Goal: Task Accomplishment & Management: Complete application form

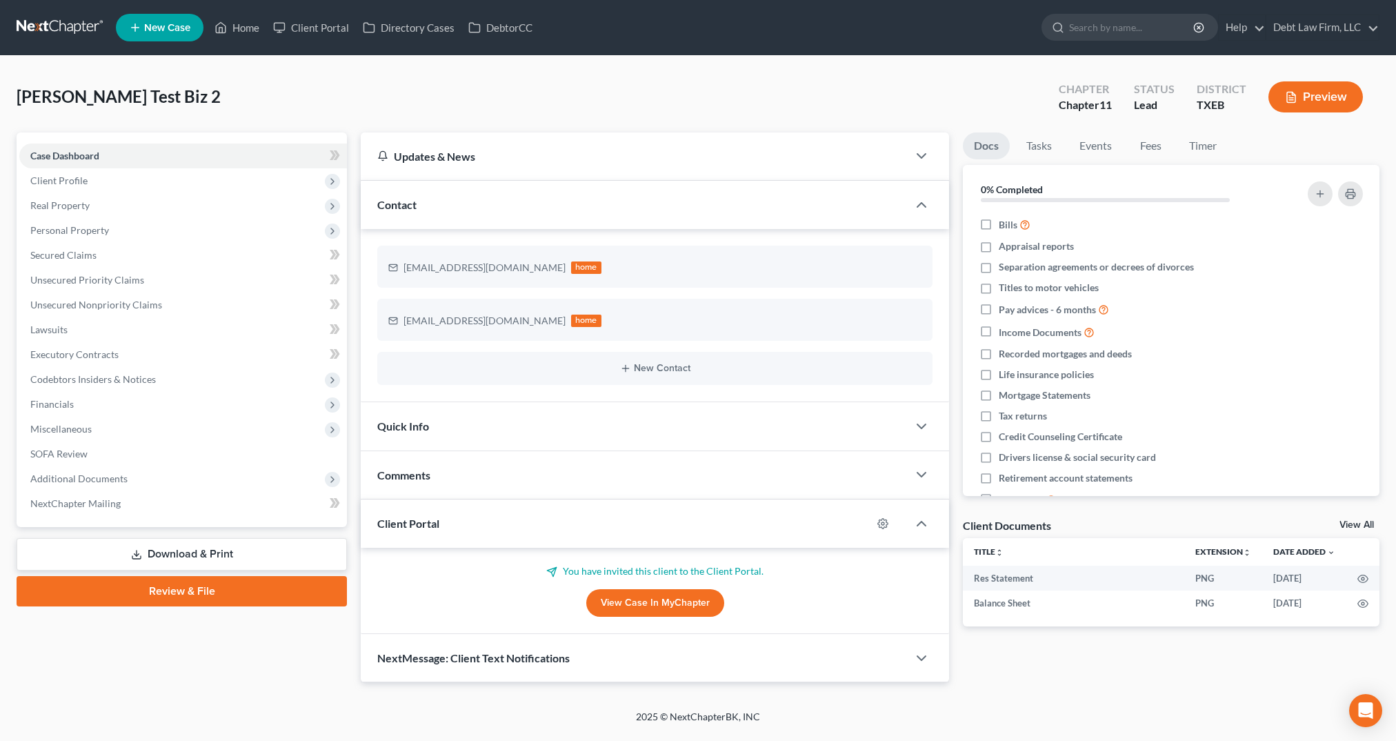
click at [185, 28] on span "New Case" at bounding box center [167, 28] width 46 height 10
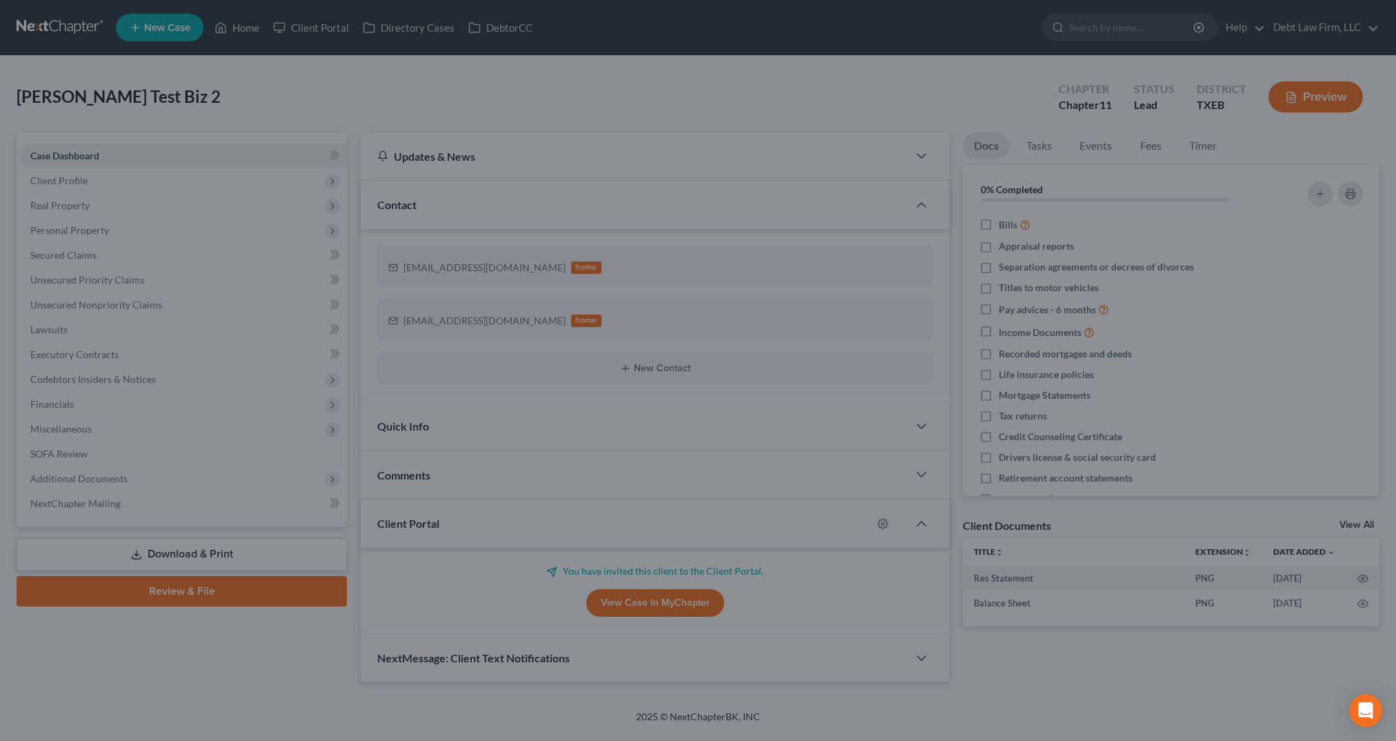
click at [992, 115] on div "New Case × Please select case type * Select... Adoption, Surrogacy, and Paterni…" at bounding box center [698, 370] width 1396 height 741
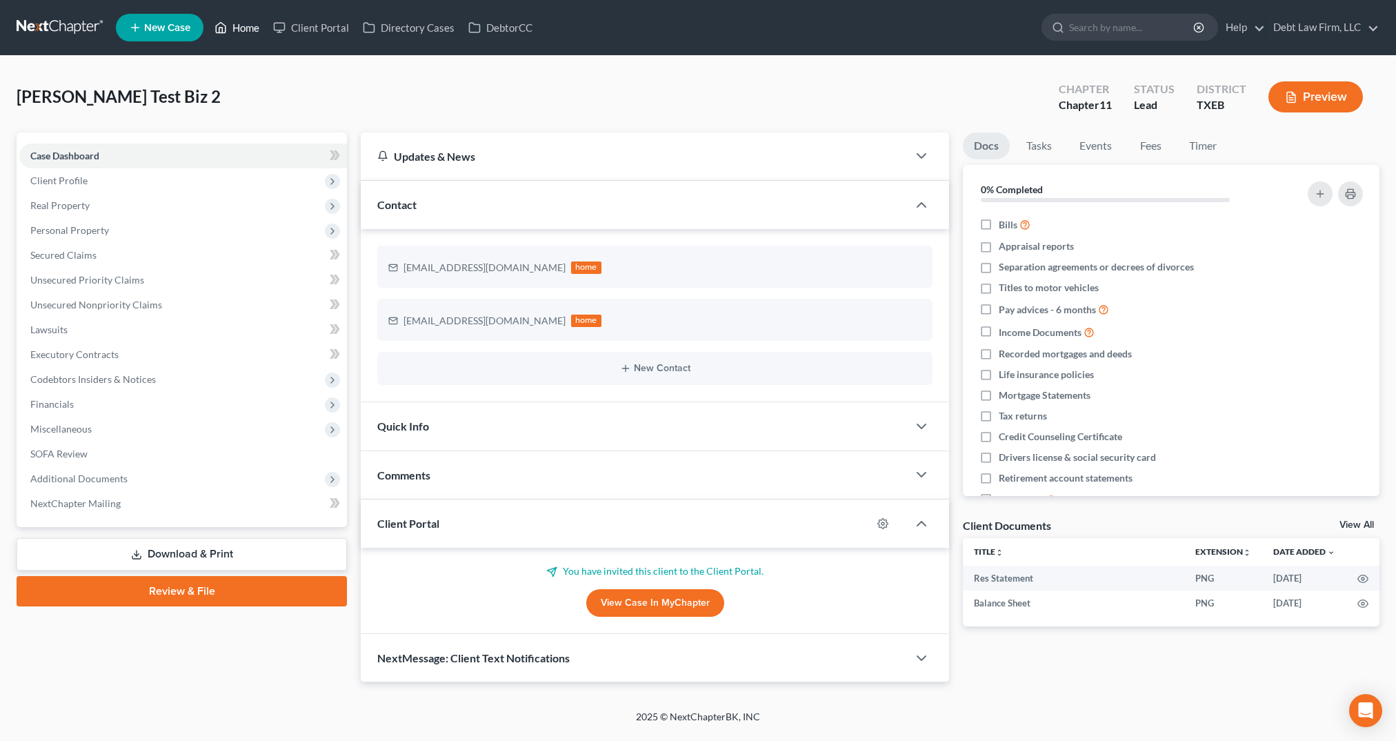
click at [235, 24] on link "Home" at bounding box center [237, 27] width 59 height 25
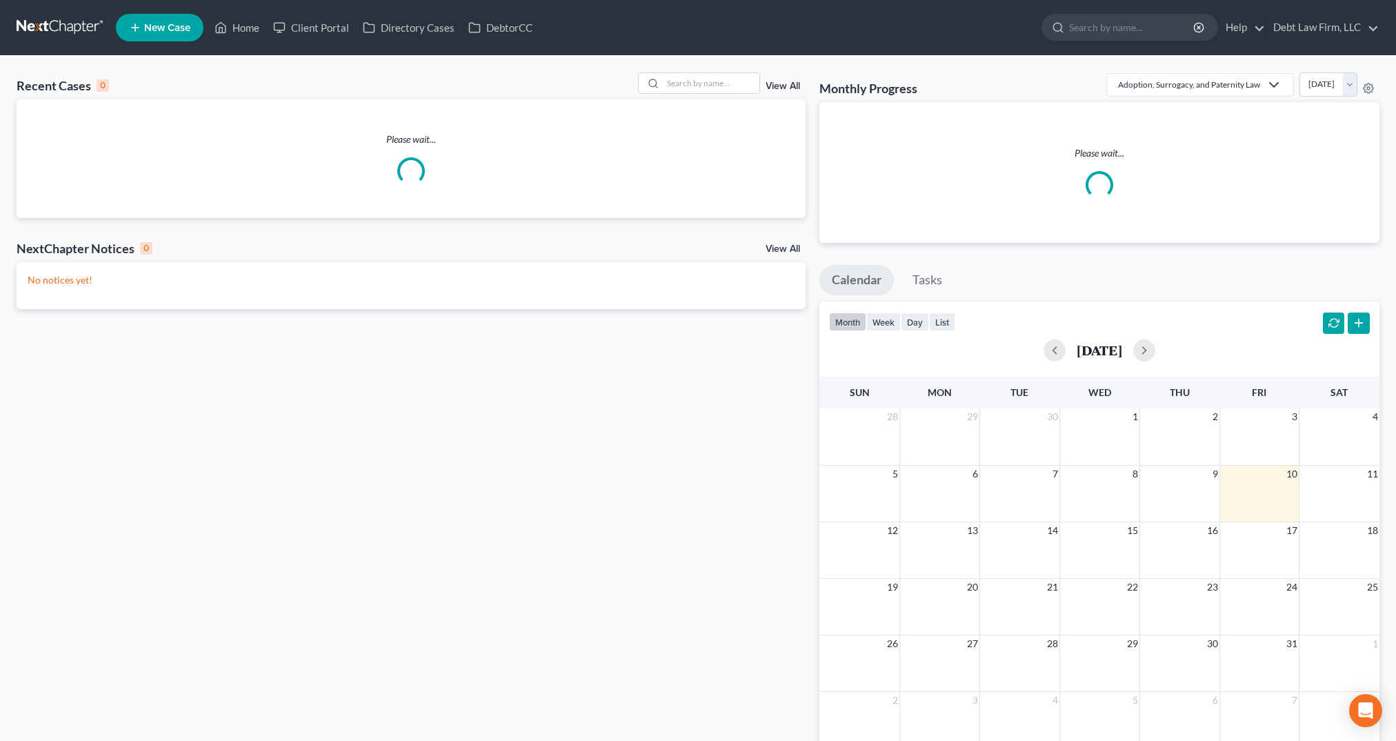
click at [172, 23] on span "New Case" at bounding box center [167, 28] width 46 height 10
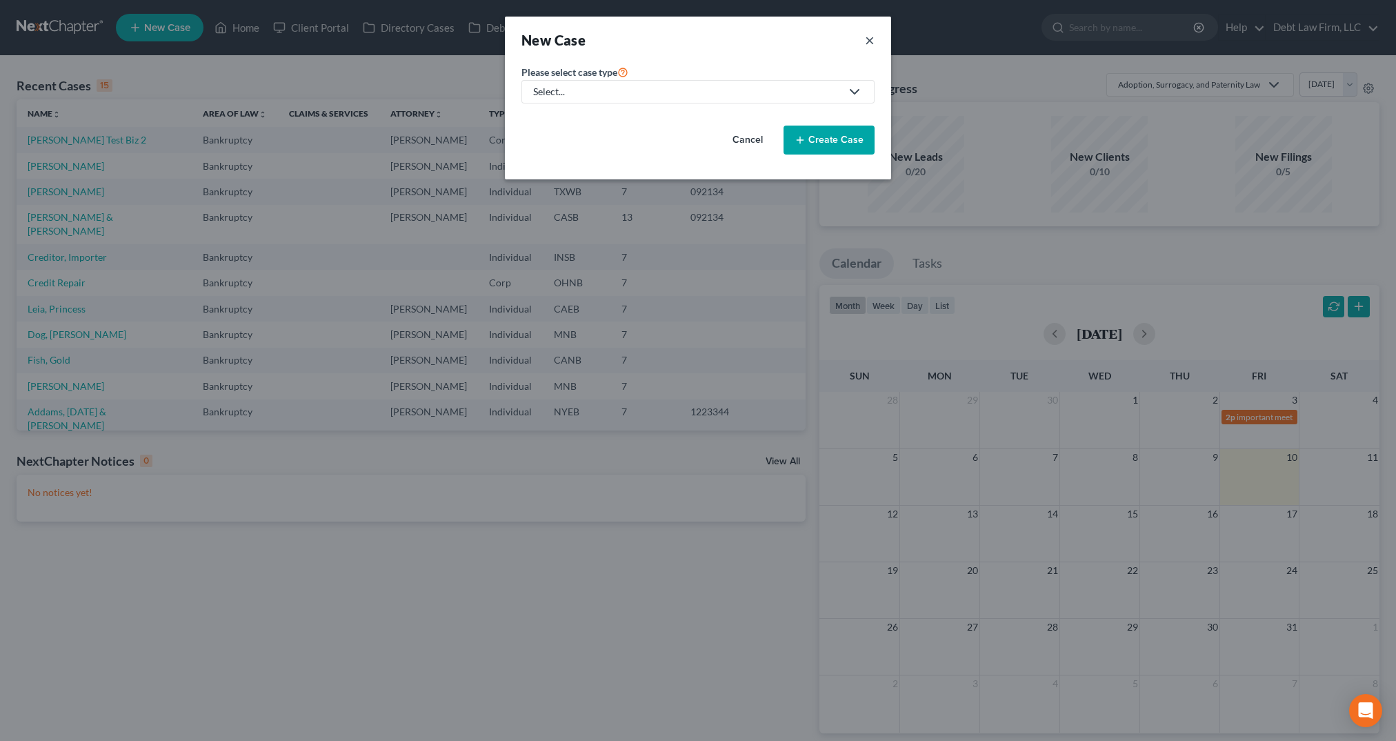
click at [869, 39] on button "×" at bounding box center [870, 39] width 10 height 19
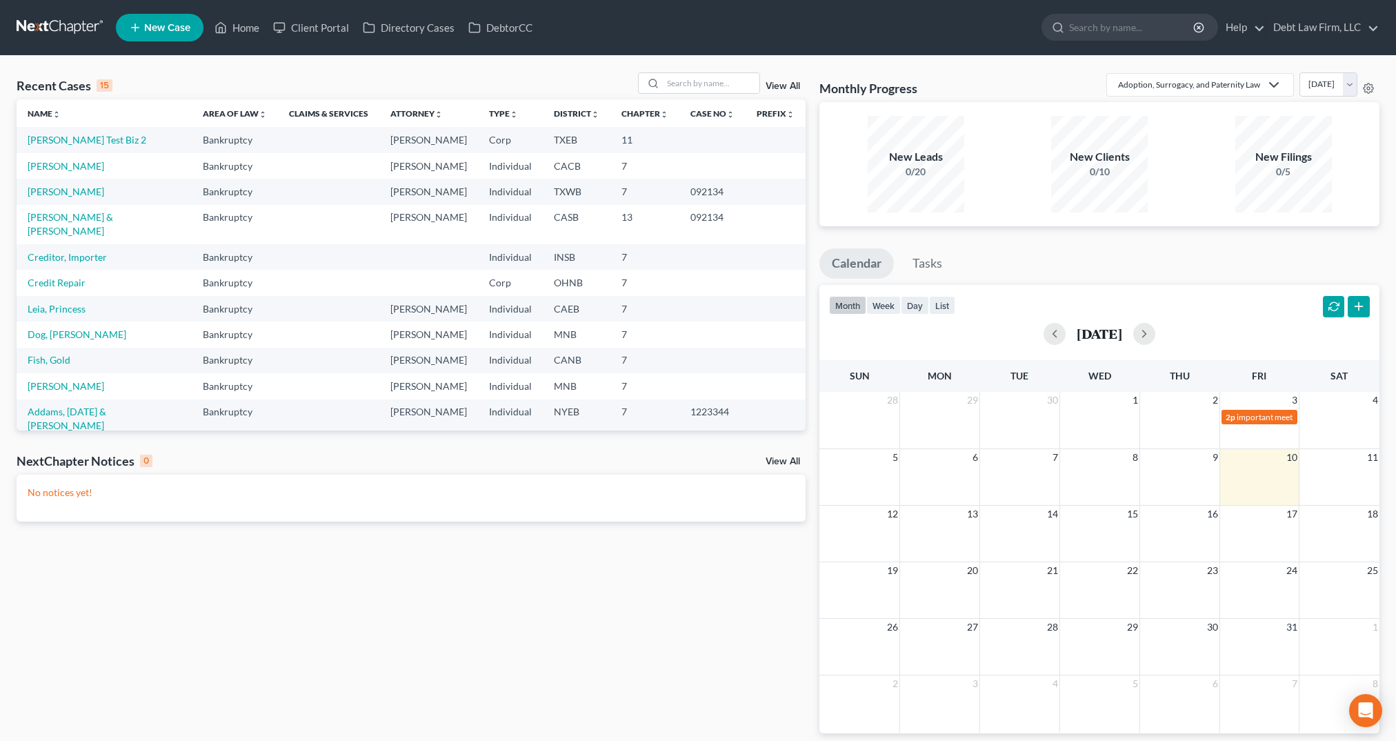
click at [146, 24] on span "New Case" at bounding box center [167, 28] width 46 height 10
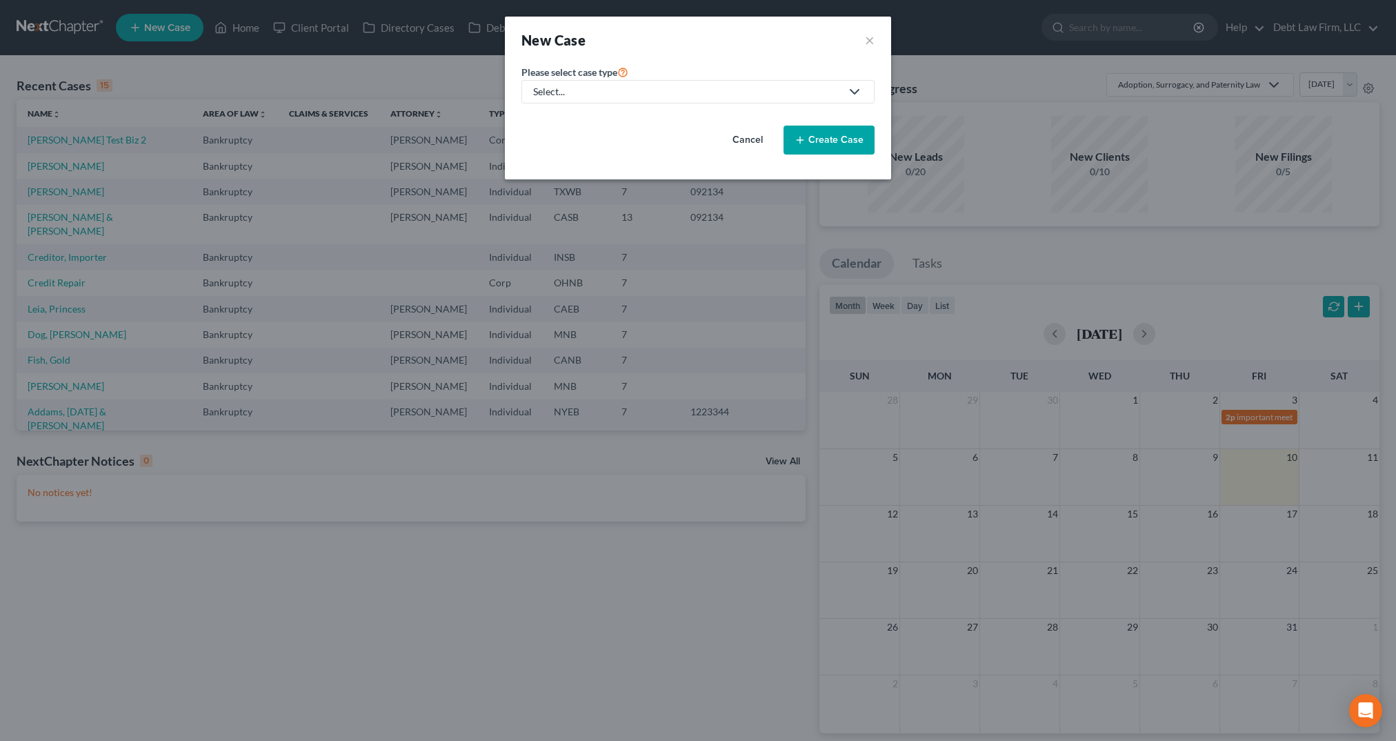
click at [709, 97] on div "Select..." at bounding box center [687, 92] width 308 height 14
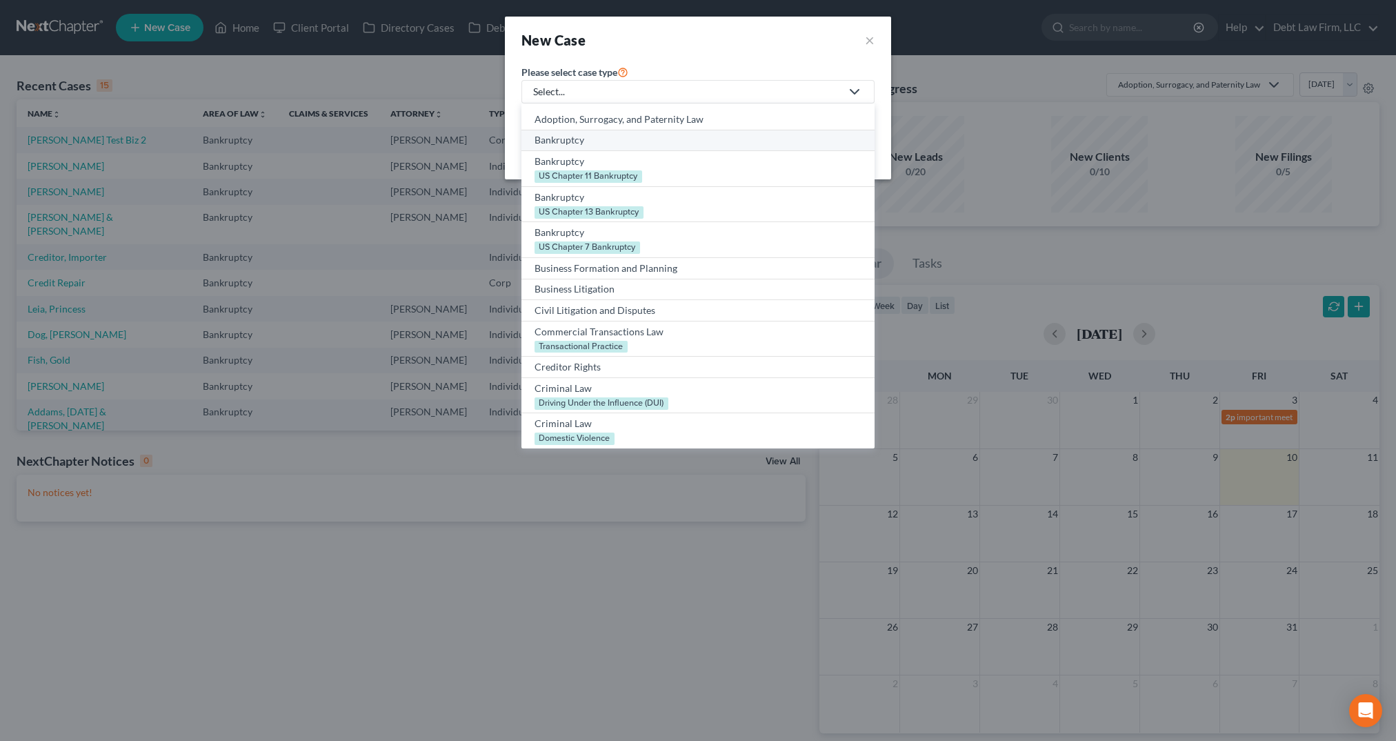
click at [602, 144] on div "Bankruptcy" at bounding box center [698, 140] width 327 height 14
select select "61"
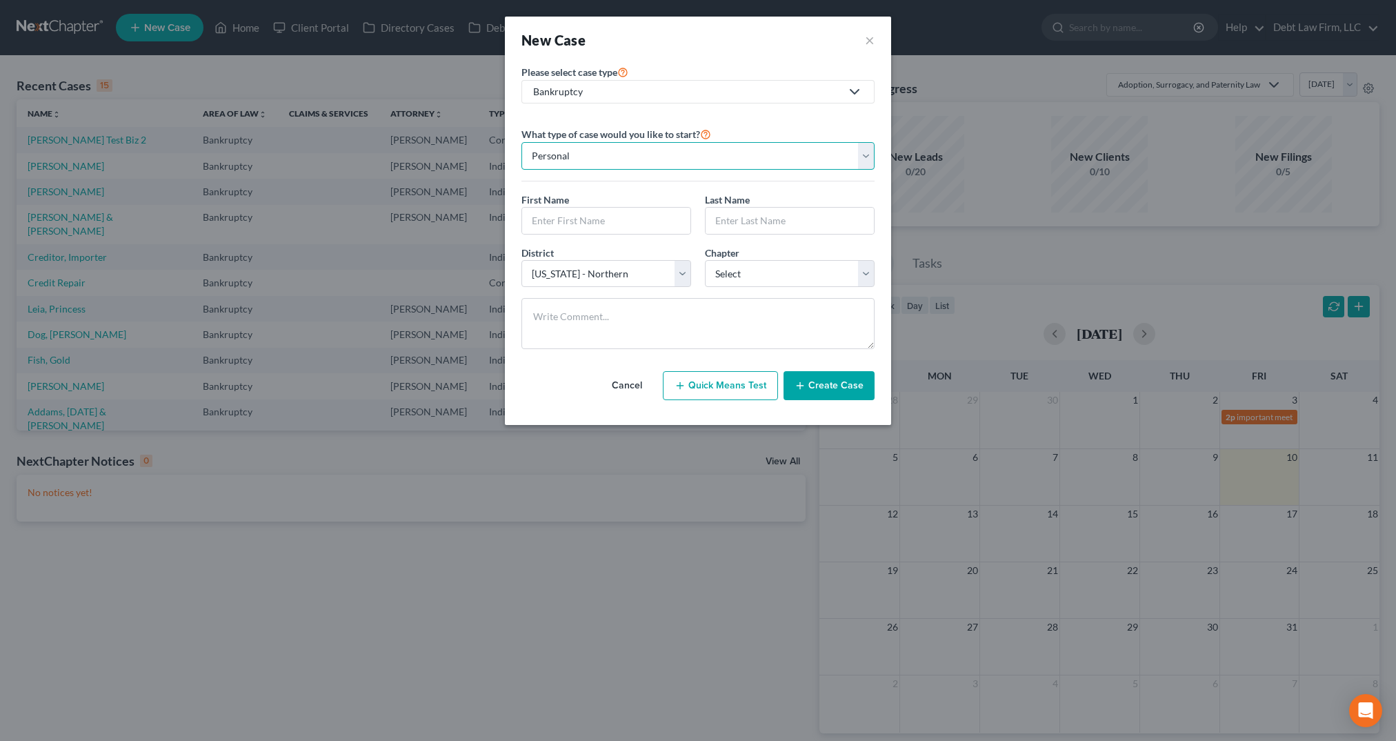
click at [629, 149] on select "Personal Business" at bounding box center [698, 156] width 353 height 28
select select "1"
click at [522, 142] on select "Personal Business" at bounding box center [698, 156] width 353 height 28
click at [739, 273] on select "Select 7 11 12" at bounding box center [790, 274] width 170 height 28
select select "1"
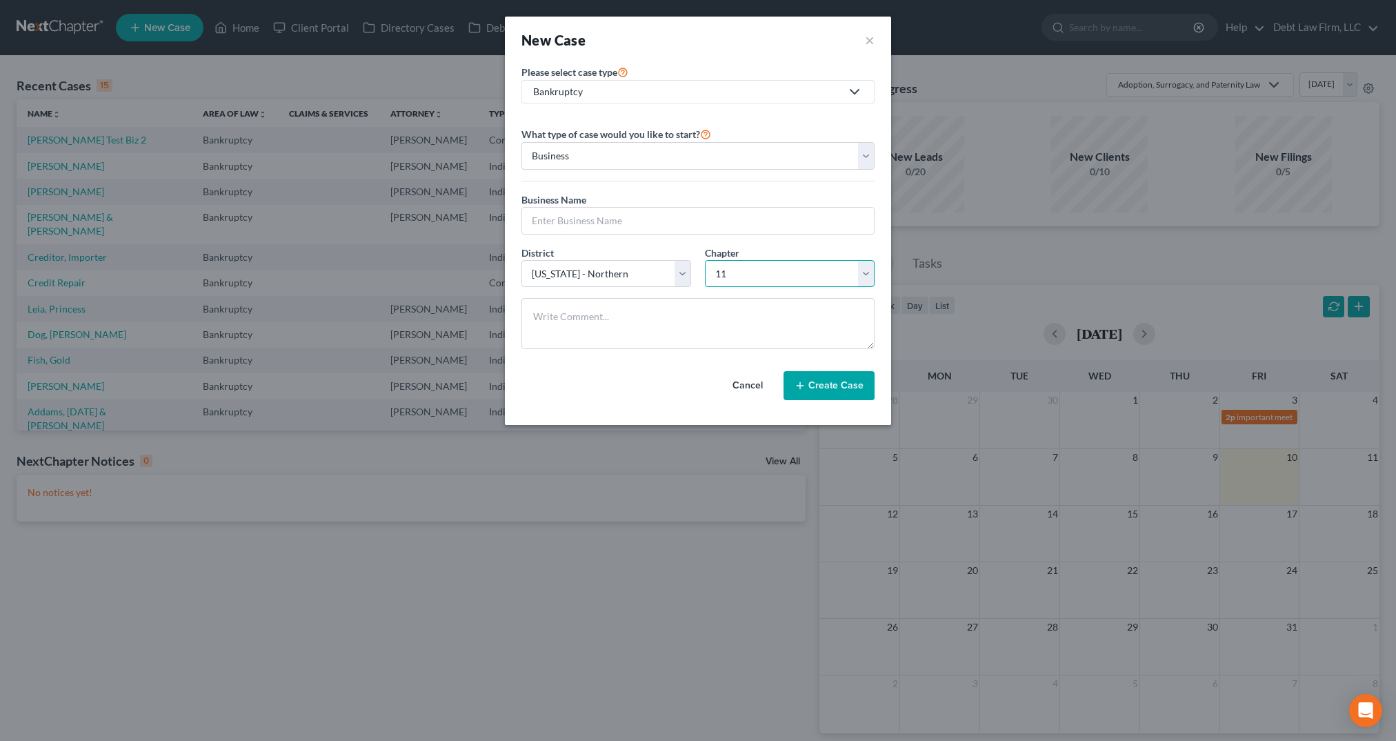
click at [705, 261] on select "Select 7 11 12" at bounding box center [790, 274] width 170 height 28
click at [651, 224] on input "text" at bounding box center [698, 221] width 352 height 26
type input "[DATE] [PERSON_NAME]"
click at [842, 392] on button "Create Case" at bounding box center [829, 385] width 91 height 29
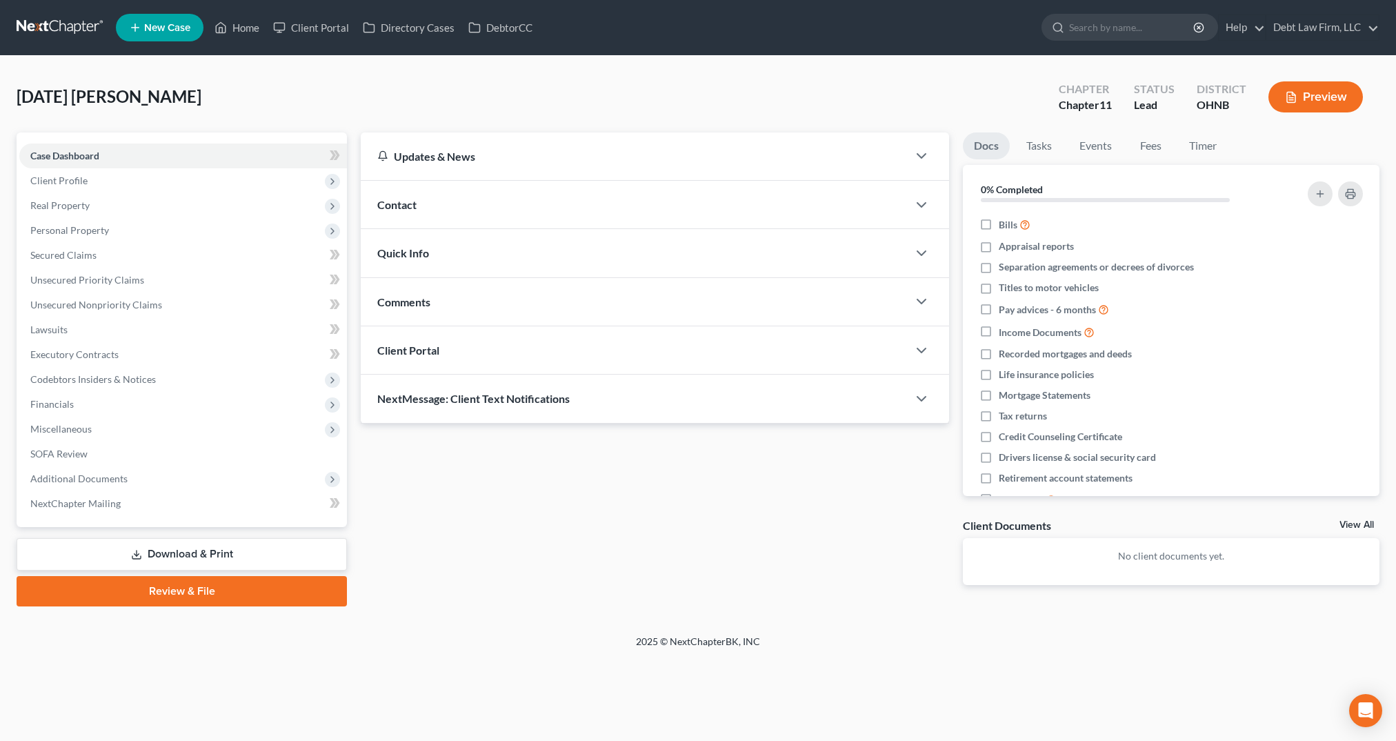
click at [1319, 101] on button "Preview" at bounding box center [1316, 96] width 95 height 31
